Goal: Task Accomplishment & Management: Complete application form

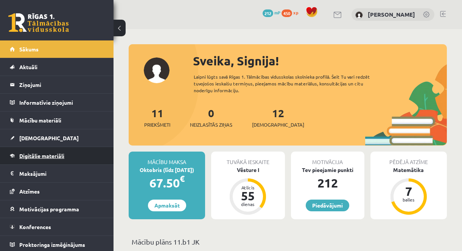
click at [33, 155] on span "Digitālie materiāli" at bounding box center [41, 155] width 45 height 7
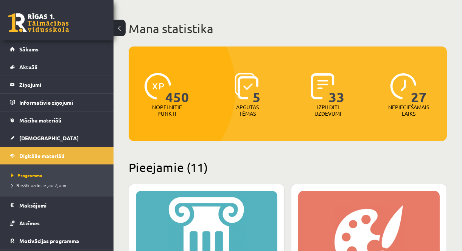
scroll to position [76, 0]
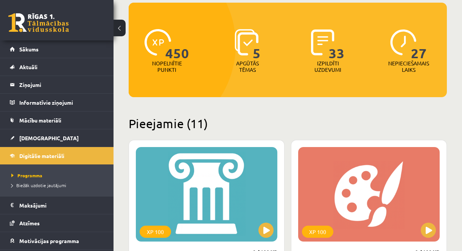
click at [333, 56] on span "33" at bounding box center [337, 44] width 16 height 31
click at [160, 53] on img at bounding box center [157, 42] width 26 height 26
click at [405, 42] on img at bounding box center [403, 42] width 26 height 26
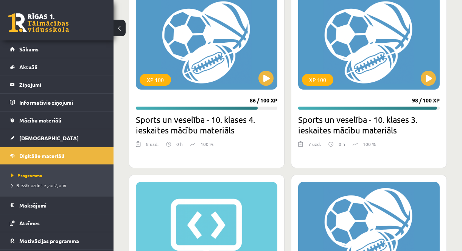
scroll to position [1739, 0]
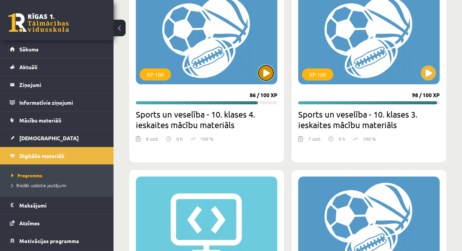
click at [266, 73] on button at bounding box center [265, 72] width 15 height 15
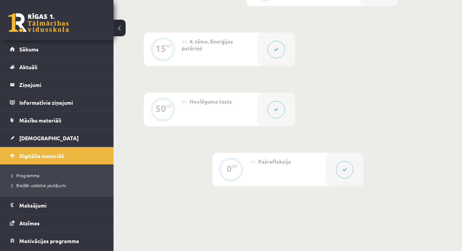
scroll to position [454, 0]
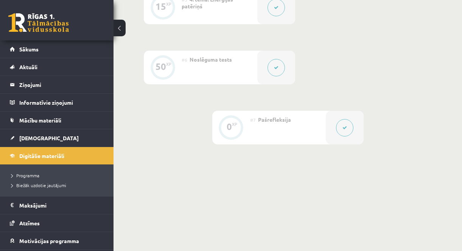
click at [346, 126] on icon at bounding box center [344, 128] width 5 height 5
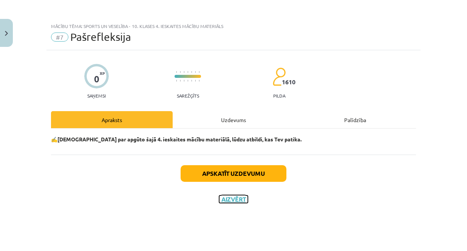
click at [238, 199] on button "Aizvērt" at bounding box center [233, 199] width 29 height 8
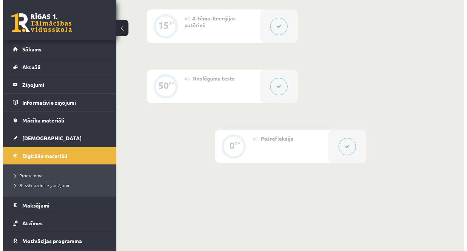
scroll to position [416, 0]
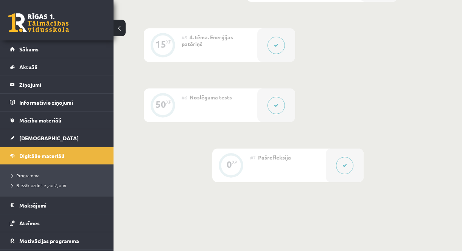
click at [278, 102] on button at bounding box center [275, 105] width 17 height 17
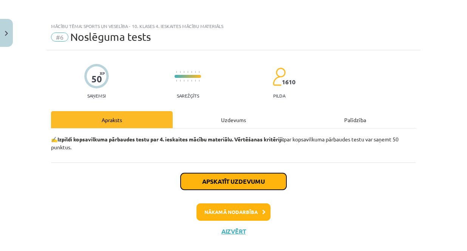
click at [235, 181] on button "Apskatīt uzdevumu" at bounding box center [234, 181] width 106 height 17
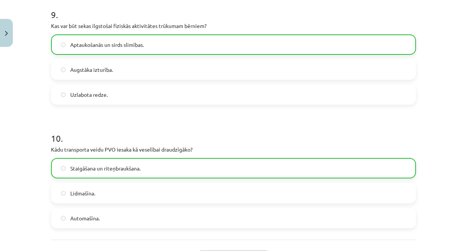
scroll to position [1146, 0]
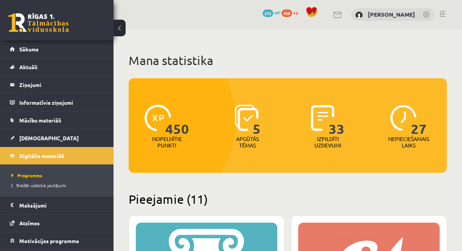
scroll to position [1739, 0]
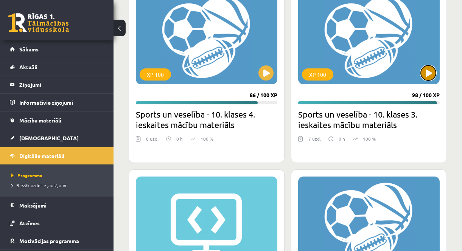
click at [432, 74] on button at bounding box center [427, 72] width 15 height 15
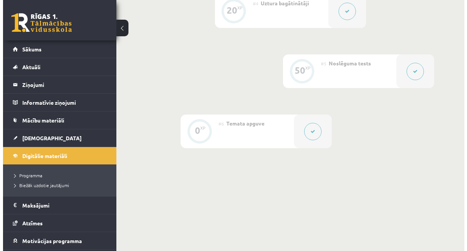
scroll to position [344, 0]
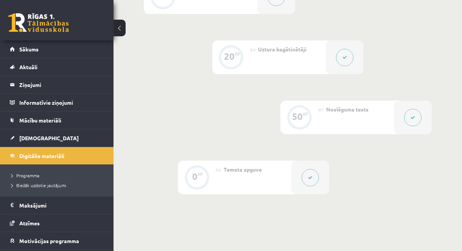
click at [417, 113] on button at bounding box center [412, 117] width 17 height 17
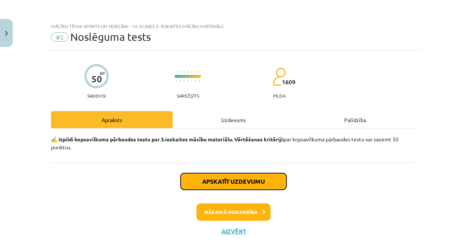
click at [256, 179] on button "Apskatīt uzdevumu" at bounding box center [234, 181] width 106 height 17
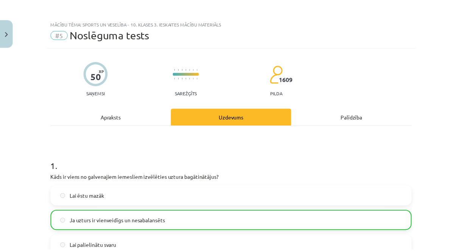
scroll to position [0, 0]
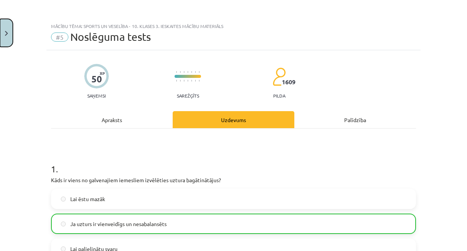
click at [6, 36] on button "Close" at bounding box center [6, 33] width 13 height 28
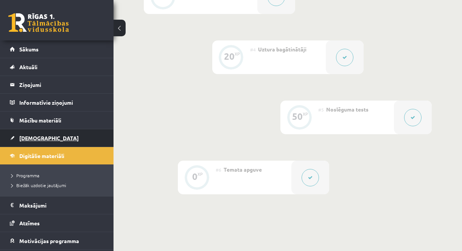
click at [37, 141] on link "[DEMOGRAPHIC_DATA]" at bounding box center [57, 137] width 94 height 17
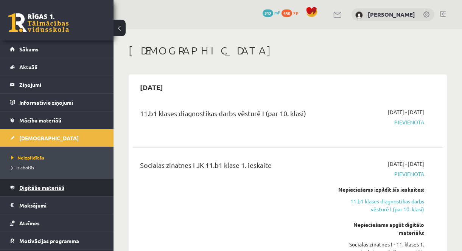
click at [45, 187] on span "Digitālie materiāli" at bounding box center [41, 187] width 45 height 7
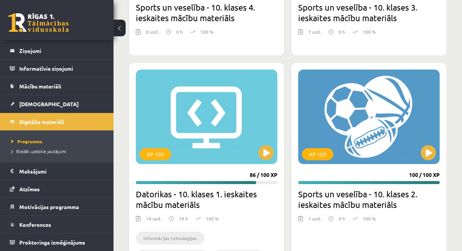
scroll to position [1922, 0]
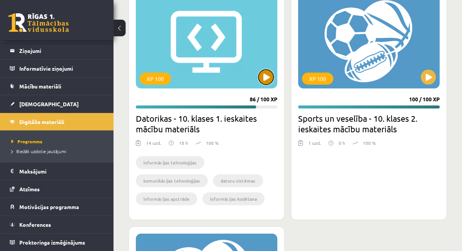
click at [265, 81] on button at bounding box center [265, 77] width 15 height 15
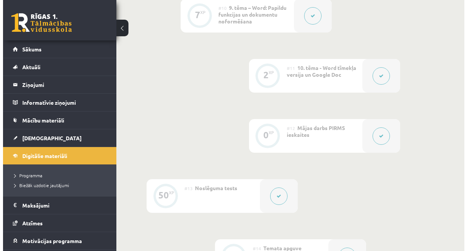
scroll to position [832, 0]
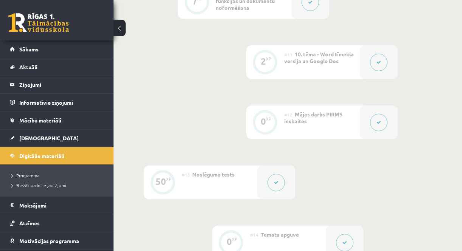
click at [277, 182] on icon at bounding box center [276, 182] width 5 height 5
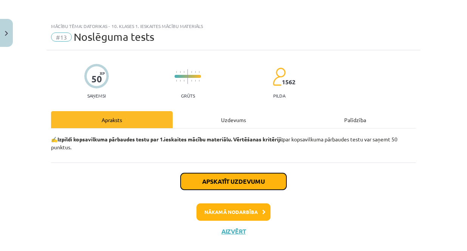
click at [267, 181] on button "Apskatīt uzdevumu" at bounding box center [234, 181] width 106 height 17
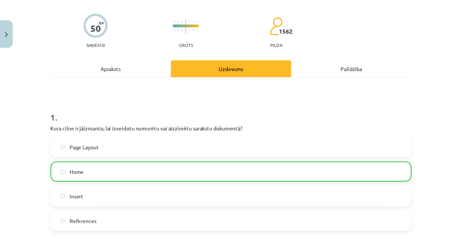
scroll to position [0, 0]
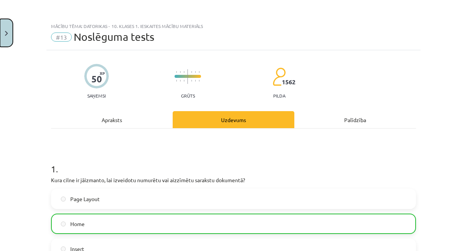
drag, startPoint x: 8, startPoint y: 38, endPoint x: 5, endPoint y: 43, distance: 6.1
click at [7, 39] on button "Close" at bounding box center [6, 33] width 13 height 28
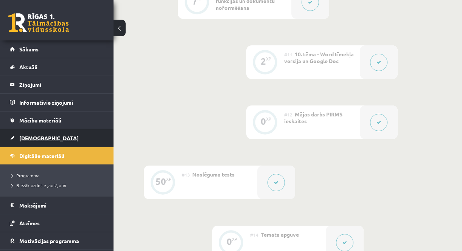
click at [46, 139] on link "[DEMOGRAPHIC_DATA]" at bounding box center [57, 137] width 94 height 17
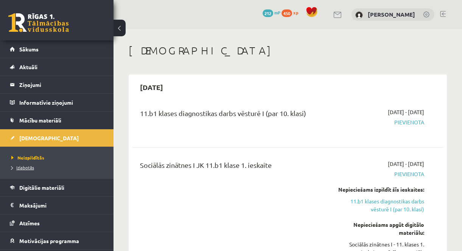
click at [29, 169] on span "Izlabotās" at bounding box center [22, 167] width 23 height 6
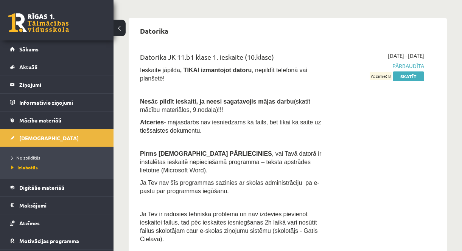
scroll to position [50, 0]
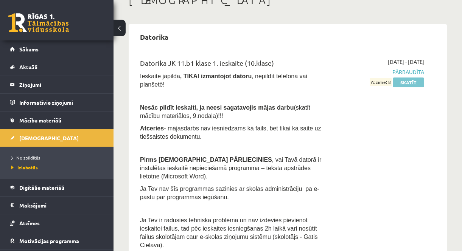
click at [408, 81] on link "Skatīt" at bounding box center [407, 83] width 31 height 10
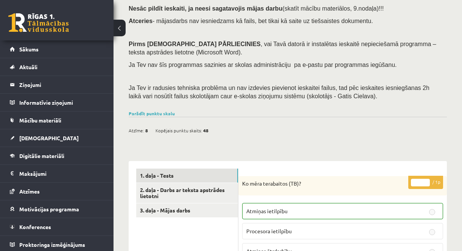
scroll to position [151, 0]
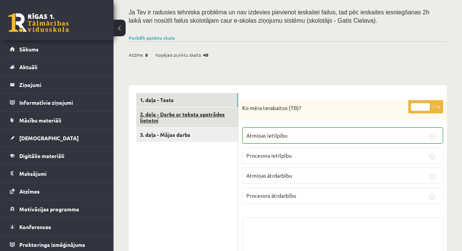
click at [180, 121] on link "2. daļa - Darbs ar teksta apstrādes lietotni" at bounding box center [187, 117] width 102 height 20
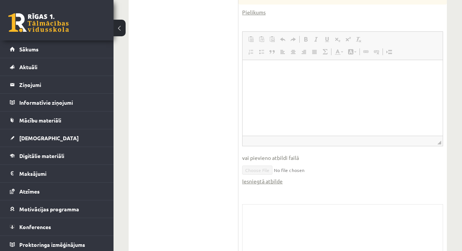
scroll to position [378, 0]
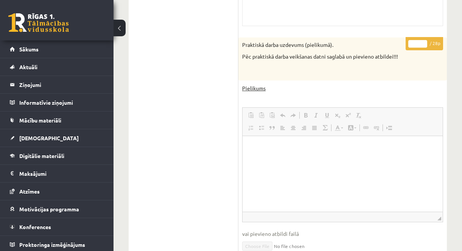
click at [257, 88] on link "Pielikums" at bounding box center [253, 88] width 23 height 8
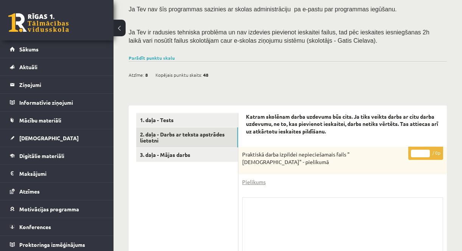
scroll to position [132, 0]
click at [201, 160] on link "3. daļa - Mājas darbs" at bounding box center [187, 154] width 102 height 14
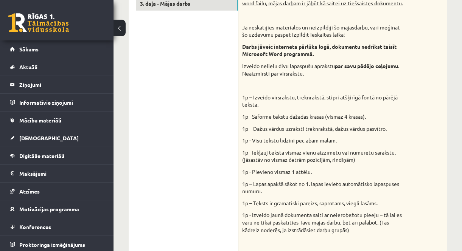
scroll to position [169, 0]
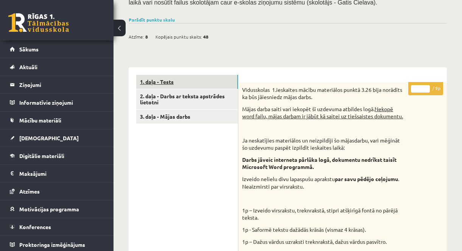
click at [163, 76] on link "1. daļa - Tests" at bounding box center [187, 82] width 102 height 14
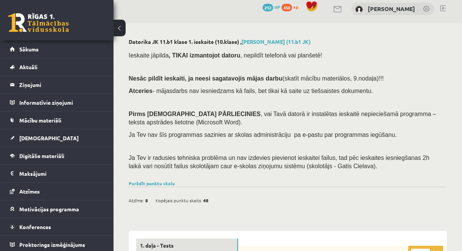
scroll to position [0, 0]
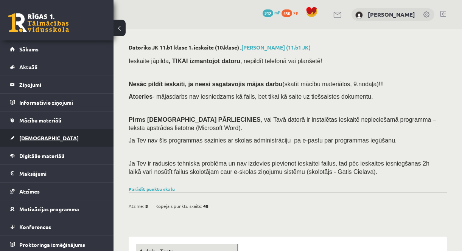
click at [35, 138] on span "[DEMOGRAPHIC_DATA]" at bounding box center [48, 138] width 59 height 7
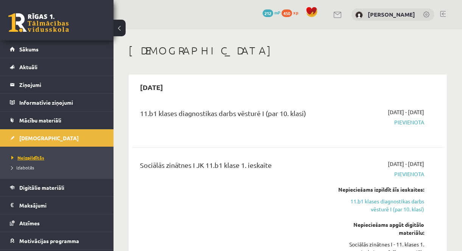
click at [31, 160] on span "Neizpildītās" at bounding box center [27, 158] width 33 height 6
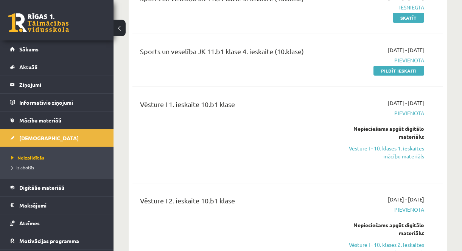
scroll to position [1512, 0]
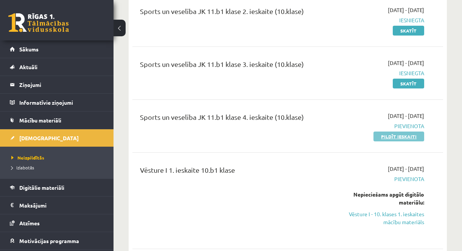
click at [388, 138] on link "Pildīt ieskaiti" at bounding box center [398, 137] width 51 height 10
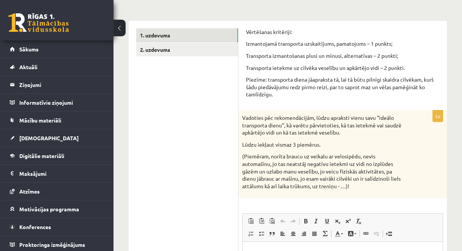
scroll to position [151, 0]
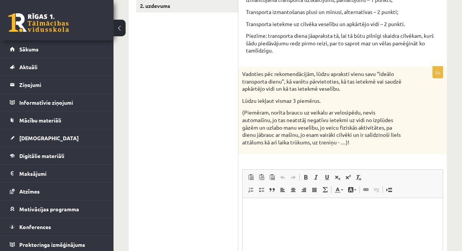
click at [387, 221] on html at bounding box center [342, 209] width 200 height 23
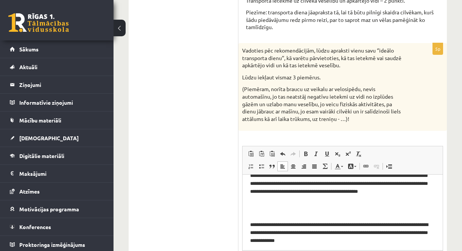
scroll to position [95, 0]
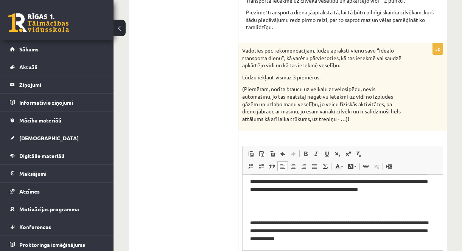
click at [355, 235] on p "**********" at bounding box center [339, 230] width 179 height 23
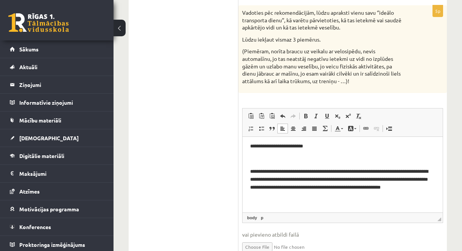
scroll to position [0, 0]
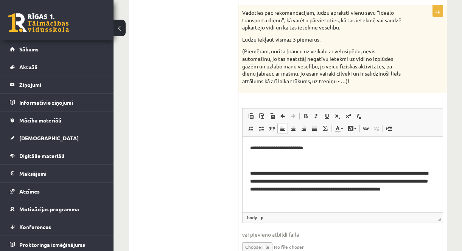
click at [253, 166] on body "**********" at bounding box center [342, 221] width 185 height 155
click at [263, 166] on body "**********" at bounding box center [342, 221] width 185 height 155
click at [247, 172] on html "**********" at bounding box center [342, 222] width 200 height 170
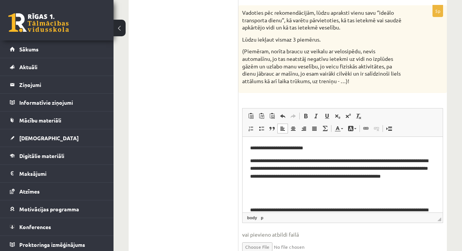
click at [293, 202] on body "**********" at bounding box center [342, 215] width 185 height 143
click at [272, 202] on body "**********" at bounding box center [342, 215] width 185 height 143
click at [248, 205] on html "**********" at bounding box center [342, 216] width 200 height 158
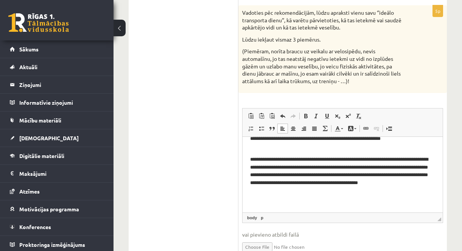
scroll to position [69, 0]
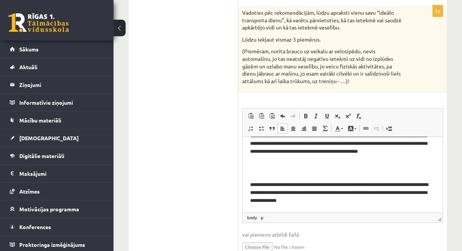
click at [255, 180] on body "**********" at bounding box center [342, 140] width 185 height 130
drag, startPoint x: 247, startPoint y: 181, endPoint x: 255, endPoint y: 182, distance: 8.1
click at [249, 181] on html "**********" at bounding box center [342, 140] width 200 height 145
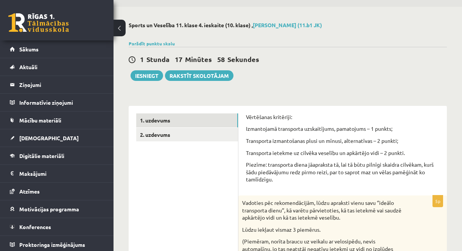
scroll to position [0, 0]
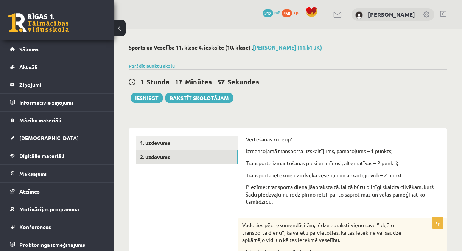
click at [162, 161] on link "2. uzdevums" at bounding box center [187, 157] width 102 height 14
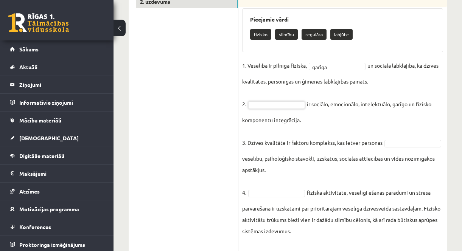
scroll to position [169, 0]
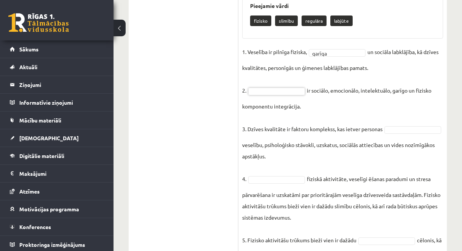
click at [281, 150] on fieldset "1. Veselība ir pilnīga fiziska, garīga ****** un sociāla labklājība, kā dzīves …" at bounding box center [342, 153] width 201 height 215
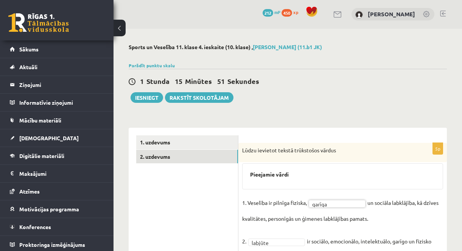
scroll to position [0, 0]
click at [148, 99] on button "Iesniegt" at bounding box center [146, 98] width 33 height 11
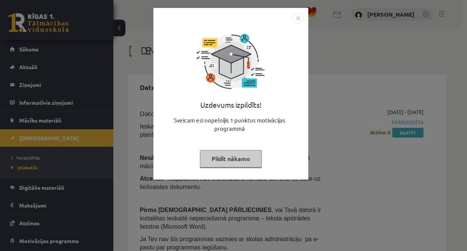
click at [231, 161] on button "Pildīt nākamo" at bounding box center [231, 158] width 62 height 17
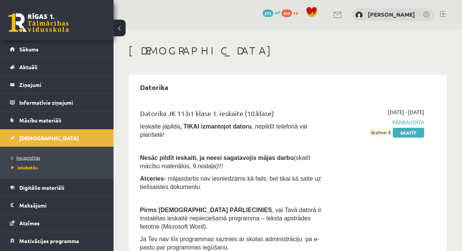
click at [33, 159] on span "Neizpildītās" at bounding box center [25, 158] width 29 height 6
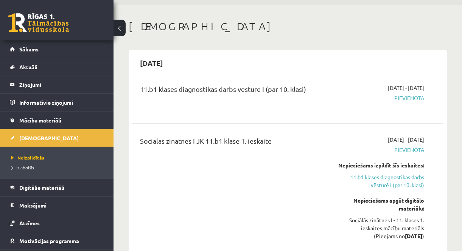
scroll to position [38, 0]
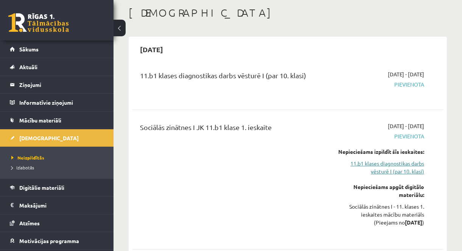
click at [379, 171] on link "11.b1 klases diagnostikas darbs vēsturē I (par 10. klasi)" at bounding box center [380, 168] width 87 height 16
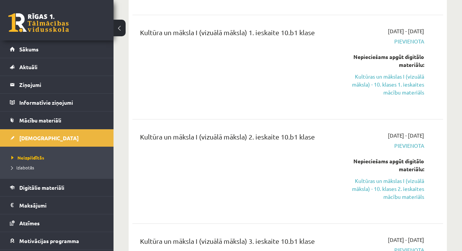
scroll to position [983, 0]
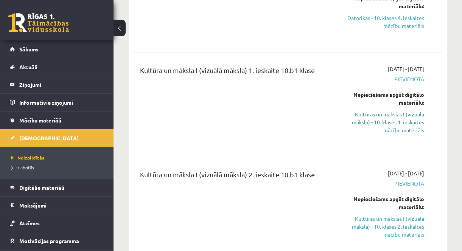
click at [416, 124] on link "Kultūras un mākslas I (vizuālā māksla) - 10. klases 1. ieskaites mācību materiā…" at bounding box center [380, 122] width 87 height 24
